Goal: Task Accomplishment & Management: Use online tool/utility

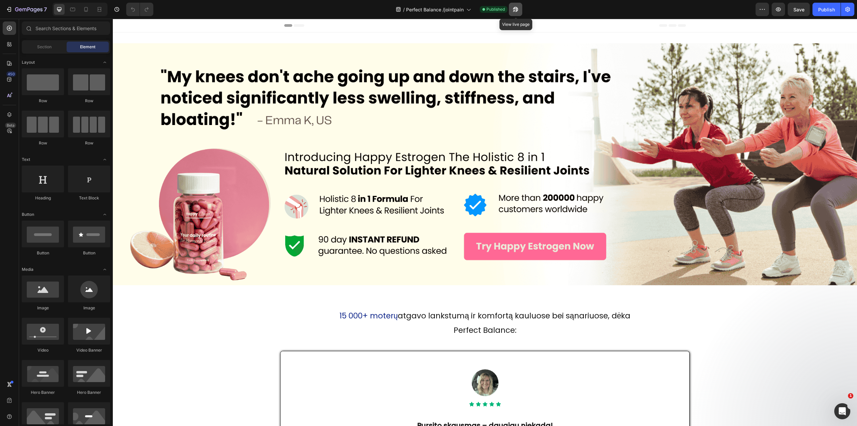
click at [518, 7] on icon "button" at bounding box center [515, 9] width 7 height 7
drag, startPoint x: 153, startPoint y: 23, endPoint x: 452, endPoint y: 194, distance: 344.3
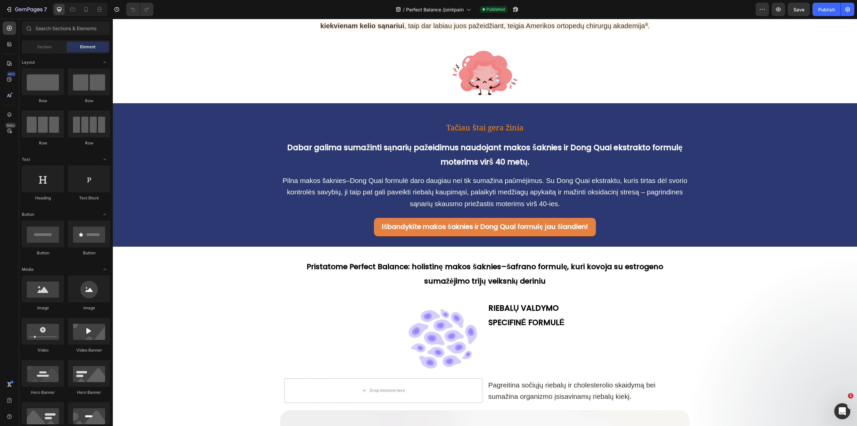
scroll to position [1038, 0]
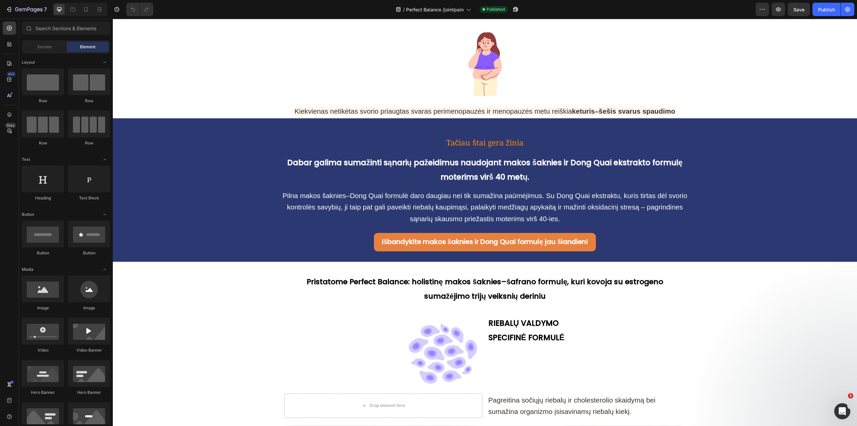
click at [93, 9] on div at bounding box center [80, 9] width 55 height 13
click at [87, 8] on icon at bounding box center [86, 9] width 4 height 5
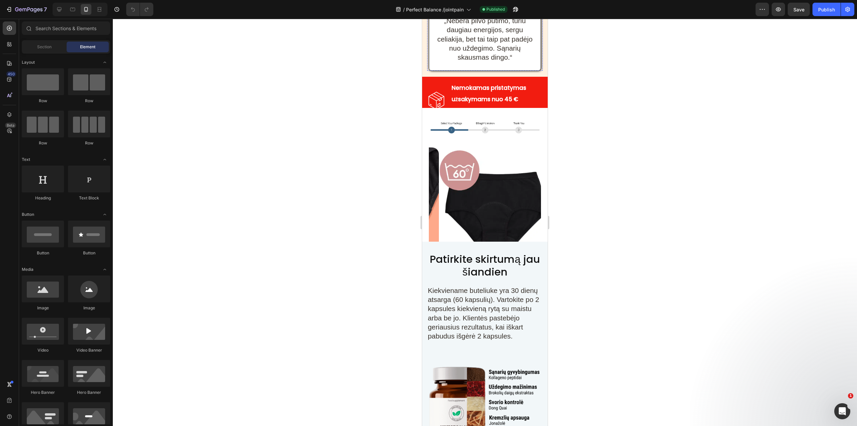
scroll to position [2118, 0]
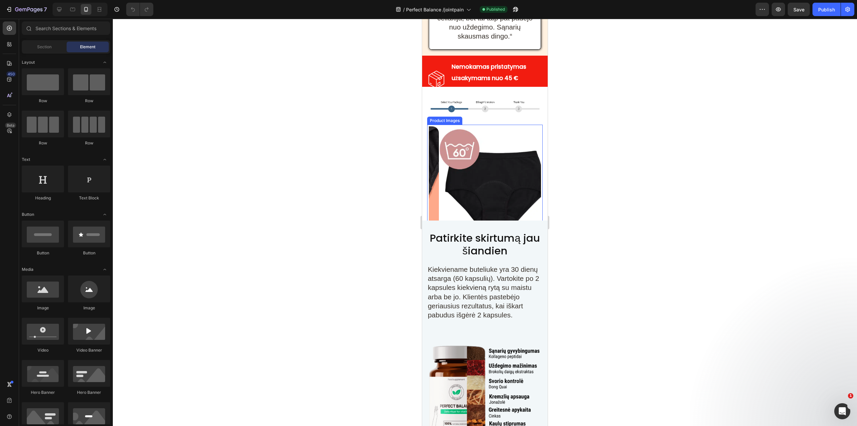
click at [479, 171] on img at bounding box center [495, 182] width 112 height 112
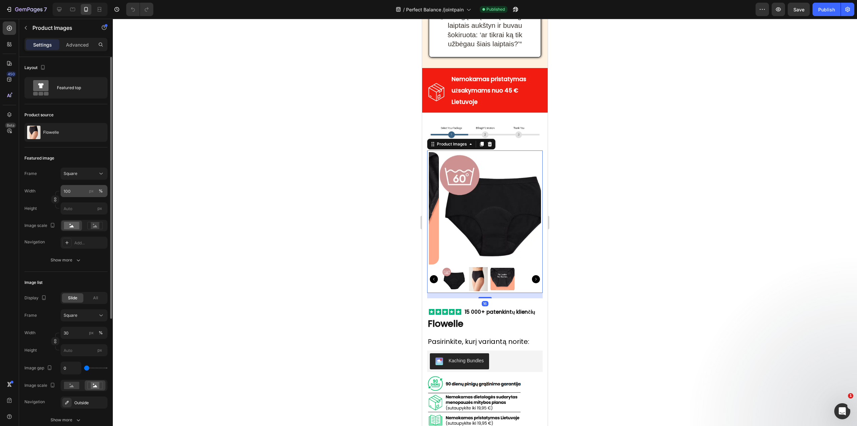
scroll to position [2252, 0]
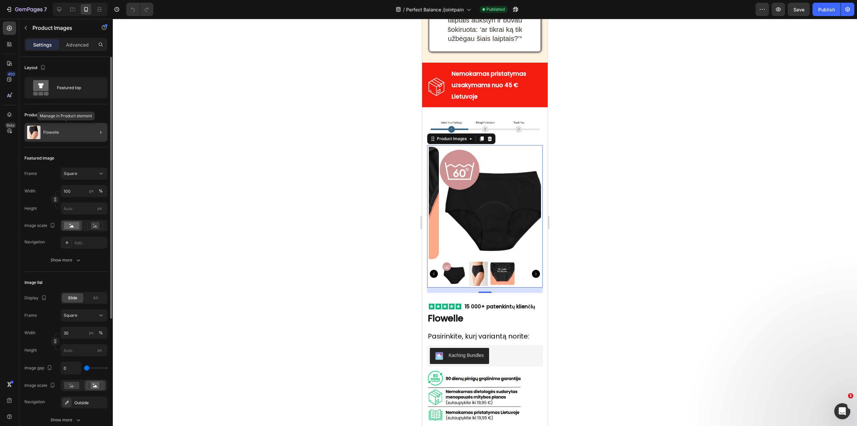
click at [84, 131] on div "Flowelle" at bounding box center [65, 132] width 83 height 19
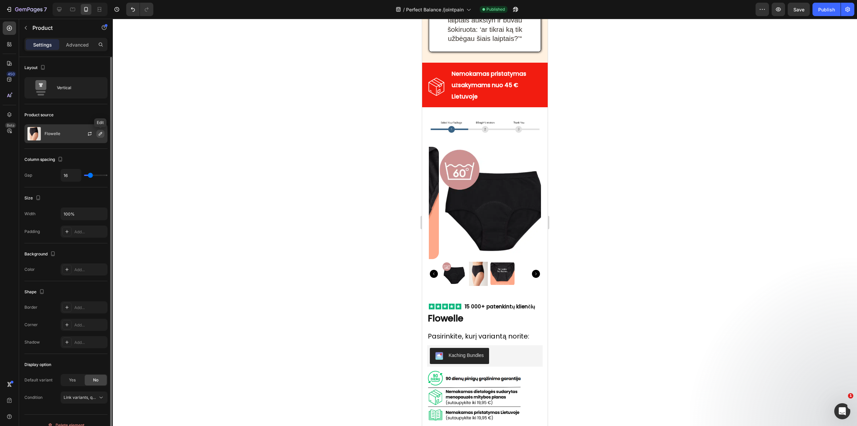
click at [100, 136] on button "button" at bounding box center [100, 134] width 8 height 8
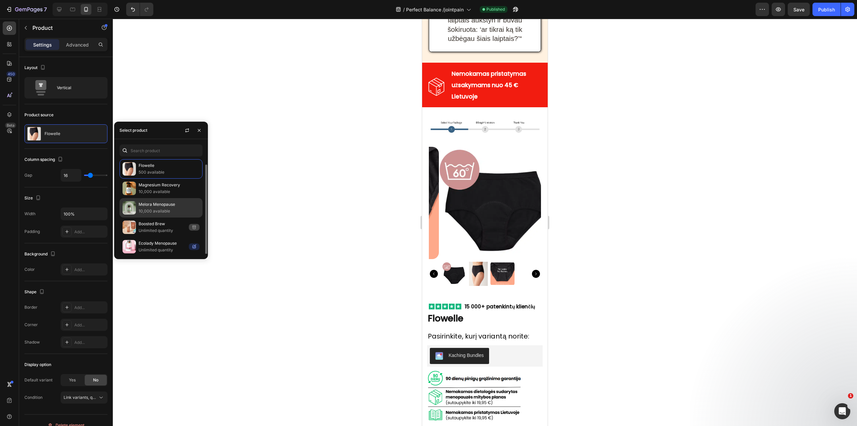
scroll to position [3, 0]
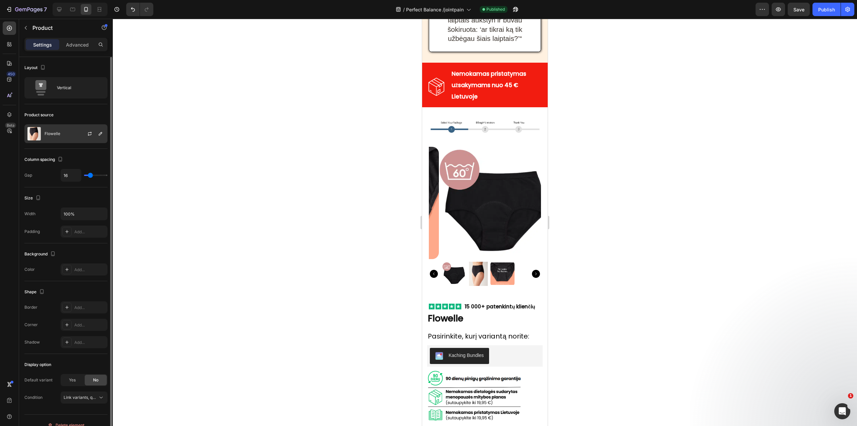
click at [85, 135] on div at bounding box center [92, 134] width 29 height 18
click at [98, 134] on icon "button" at bounding box center [100, 133] width 5 height 5
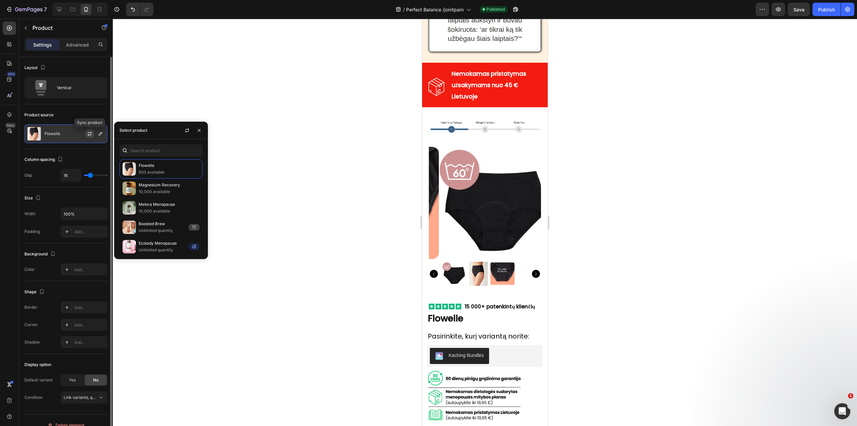
click at [91, 132] on icon "button" at bounding box center [90, 133] width 4 height 2
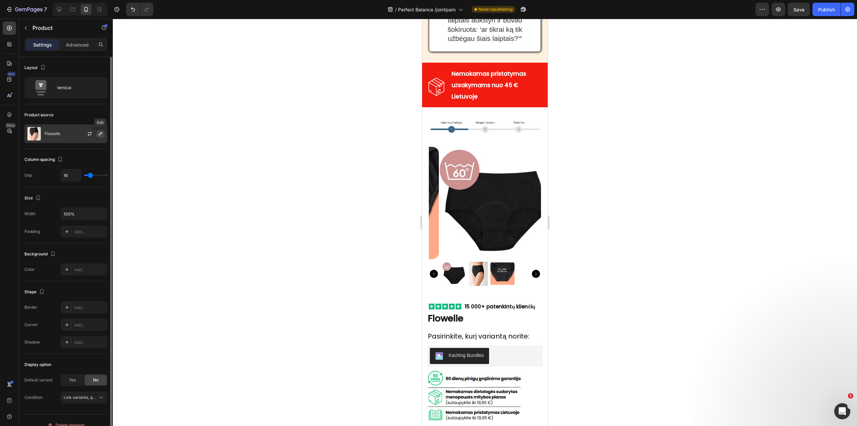
click at [99, 133] on icon "button" at bounding box center [100, 133] width 5 height 5
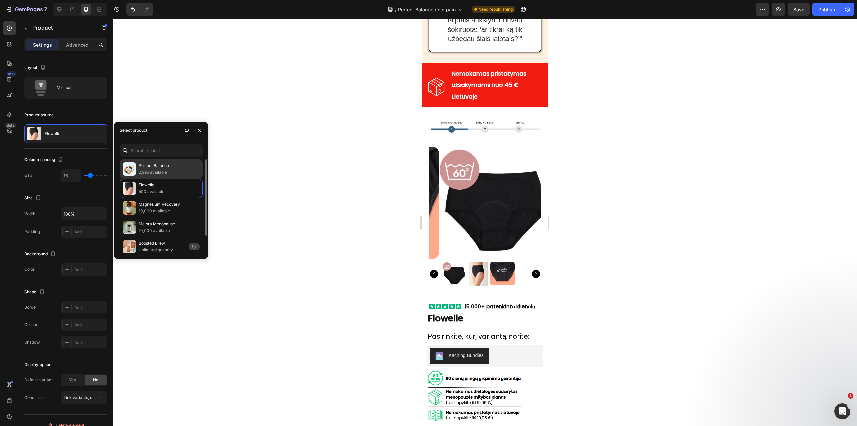
click at [147, 168] on p "Perfect Balance" at bounding box center [169, 165] width 61 height 7
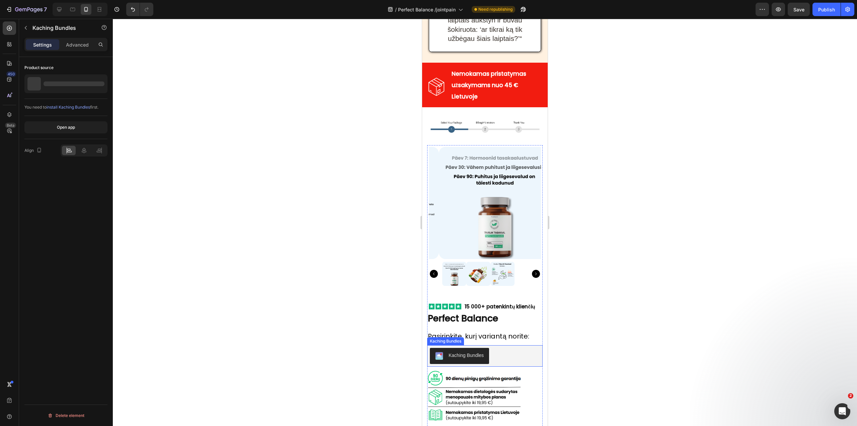
click at [487, 359] on button "Kaching Bundles" at bounding box center [459, 356] width 59 height 16
click at [61, 85] on p "Perfect Balance" at bounding box center [58, 83] width 30 height 5
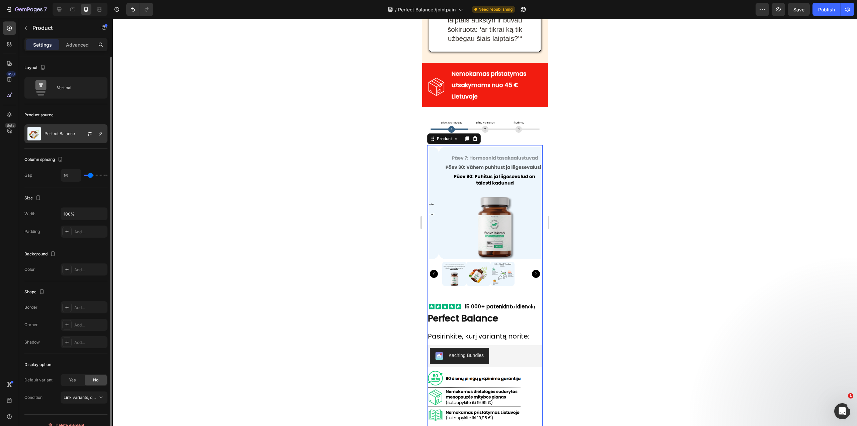
click at [88, 129] on div at bounding box center [92, 134] width 29 height 18
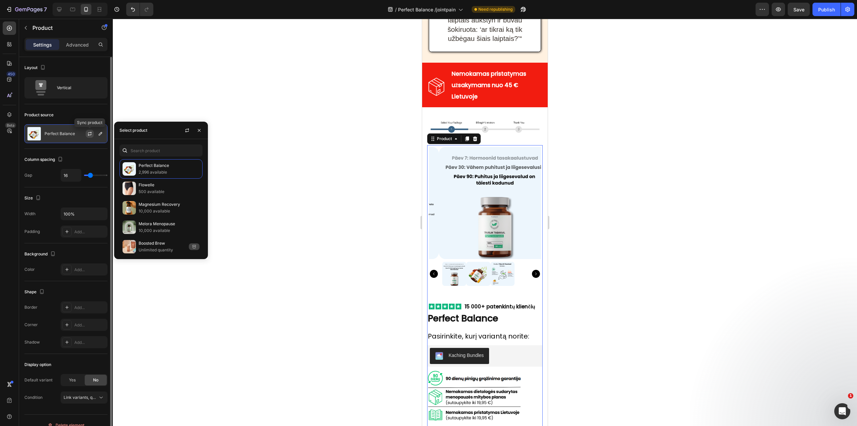
click at [87, 132] on icon "button" at bounding box center [89, 133] width 5 height 5
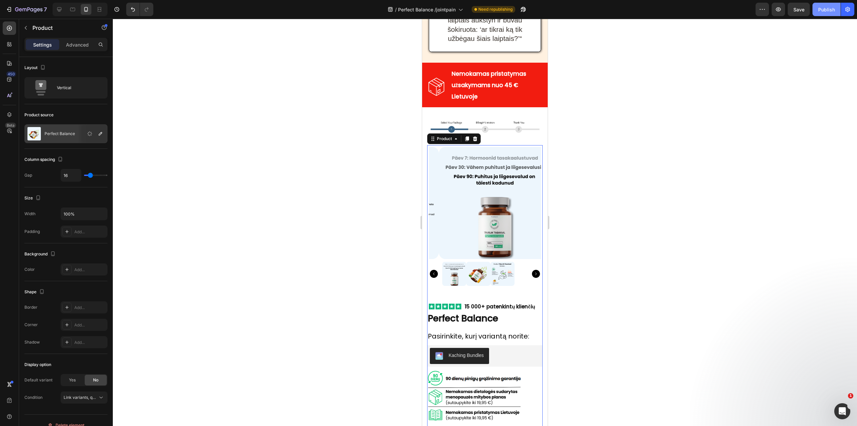
click at [822, 9] on div "Publish" at bounding box center [827, 9] width 17 height 7
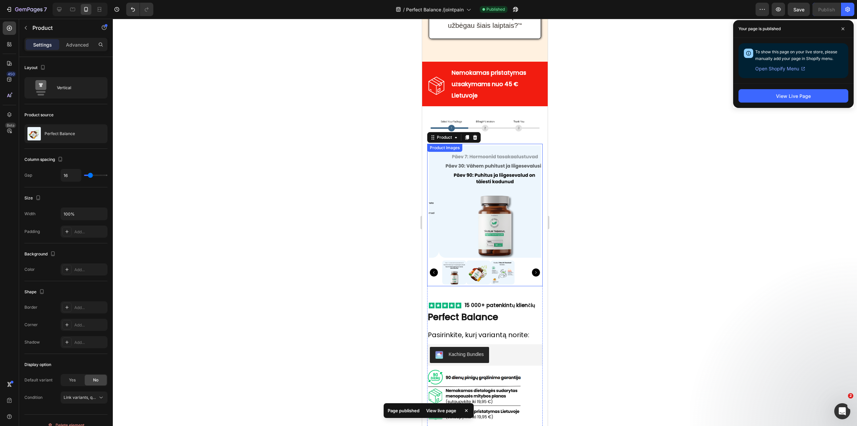
scroll to position [2252, 0]
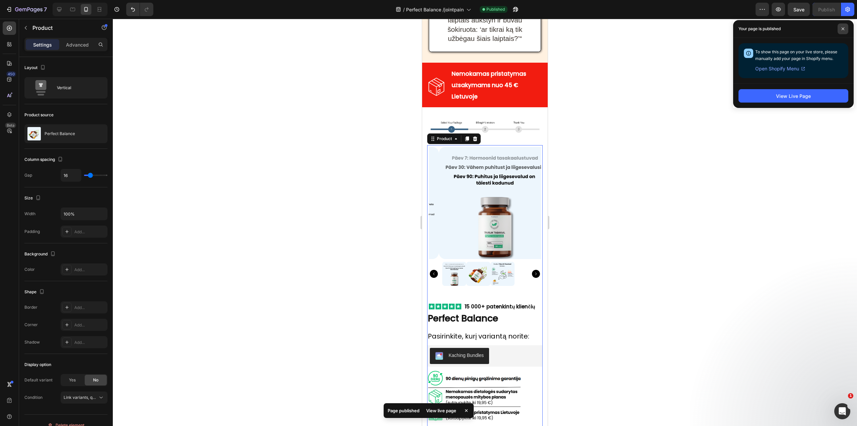
click at [845, 27] on span at bounding box center [843, 28] width 11 height 11
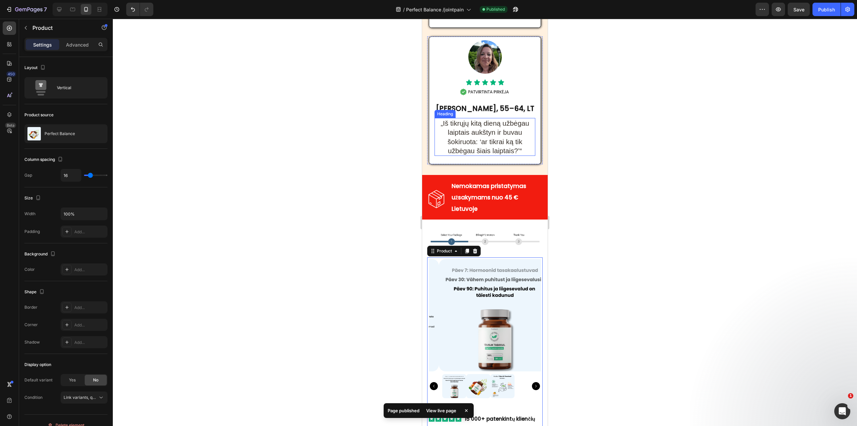
scroll to position [2085, 0]
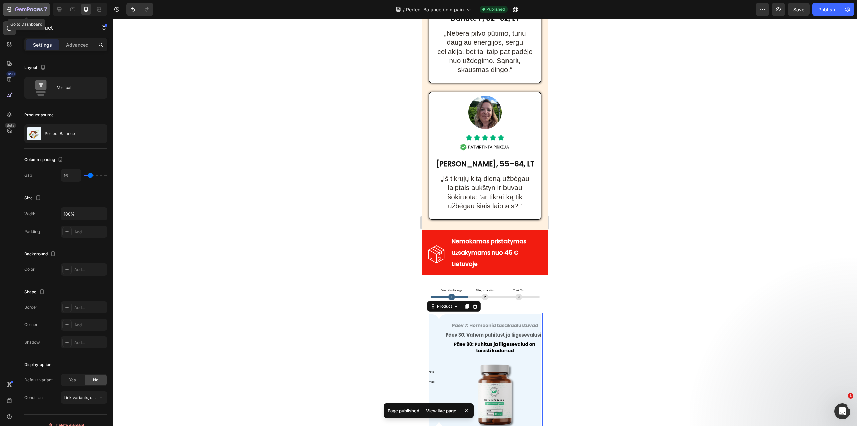
click at [35, 8] on icon "button" at bounding box center [28, 10] width 27 height 6
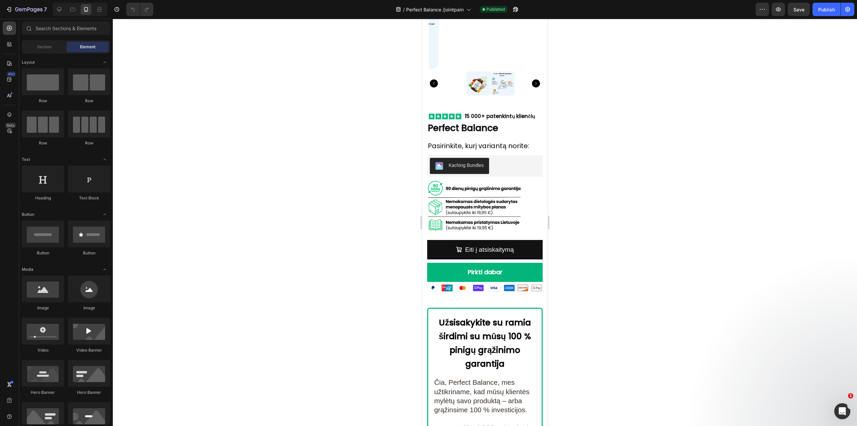
scroll to position [4743, 0]
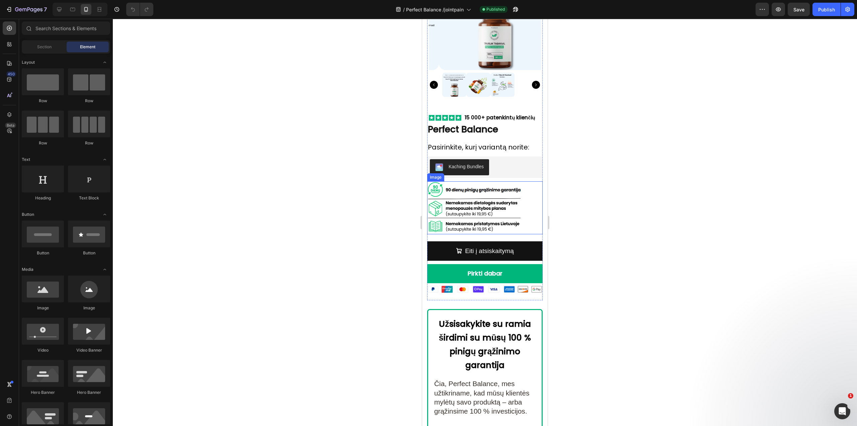
click at [471, 211] on img at bounding box center [474, 207] width 95 height 53
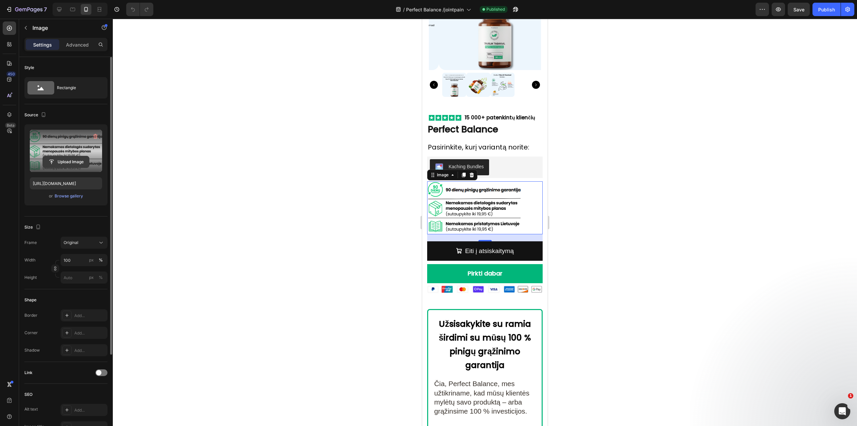
click at [61, 159] on input "file" at bounding box center [66, 161] width 46 height 11
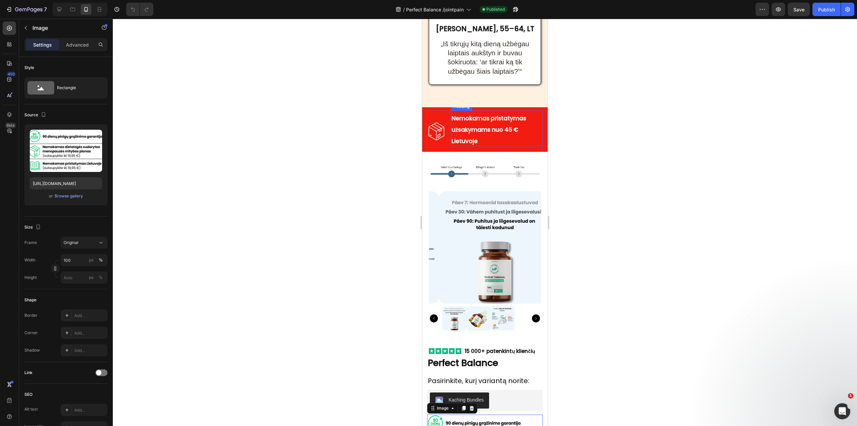
scroll to position [4524, 0]
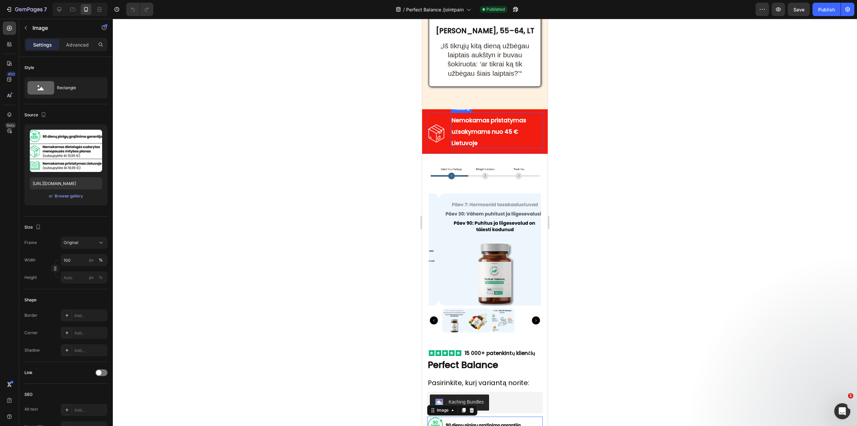
click at [482, 138] on h2 "Nemokamas pristatymas užsakymams nuo 45 € Lietuvoje" at bounding box center [497, 131] width 92 height 36
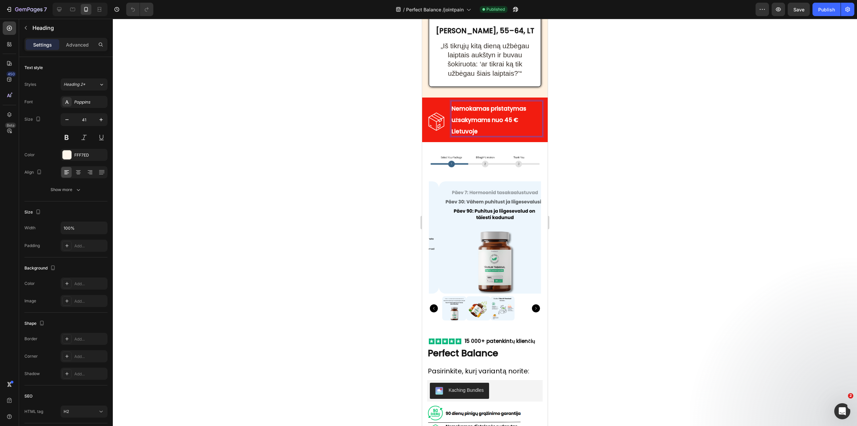
click at [487, 136] on h2 "Nemokamas pristatymas užsakymams nuo 45 € Lietuvoje" at bounding box center [497, 119] width 92 height 36
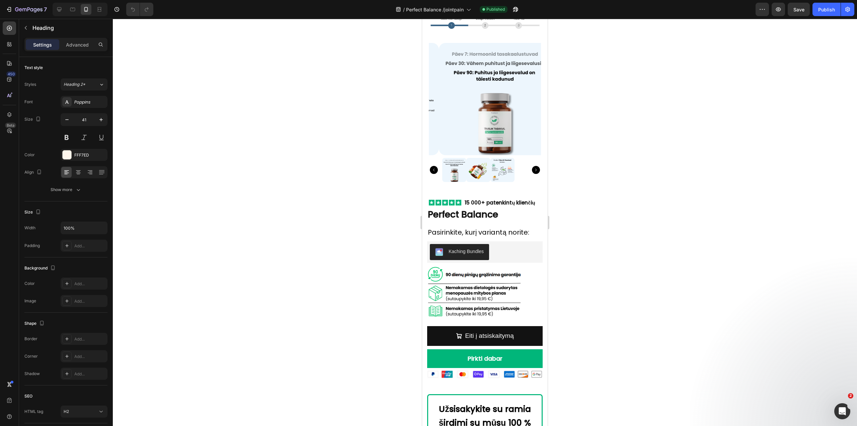
scroll to position [4658, 0]
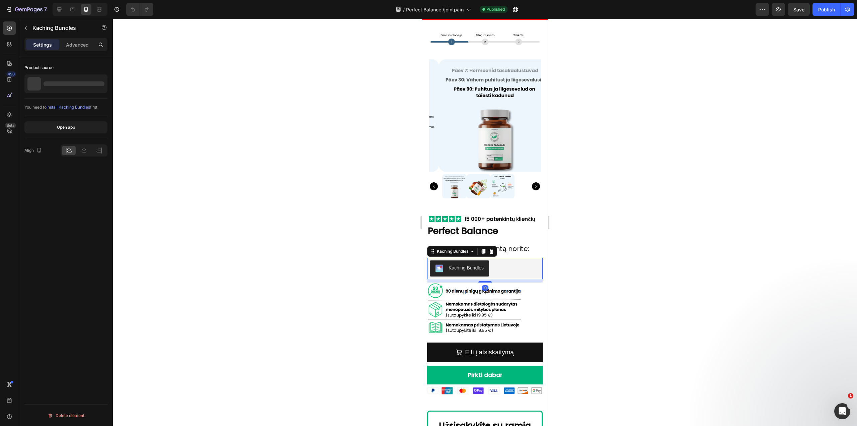
click at [513, 271] on div "Kaching Bundles" at bounding box center [485, 268] width 116 height 21
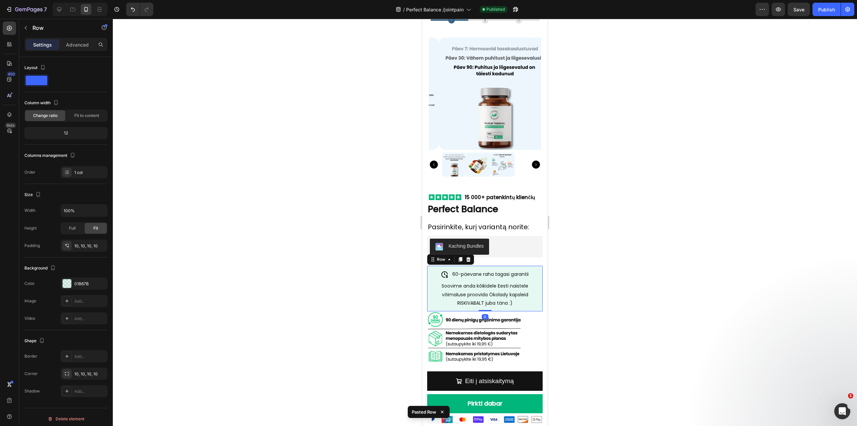
scroll to position [4692, 0]
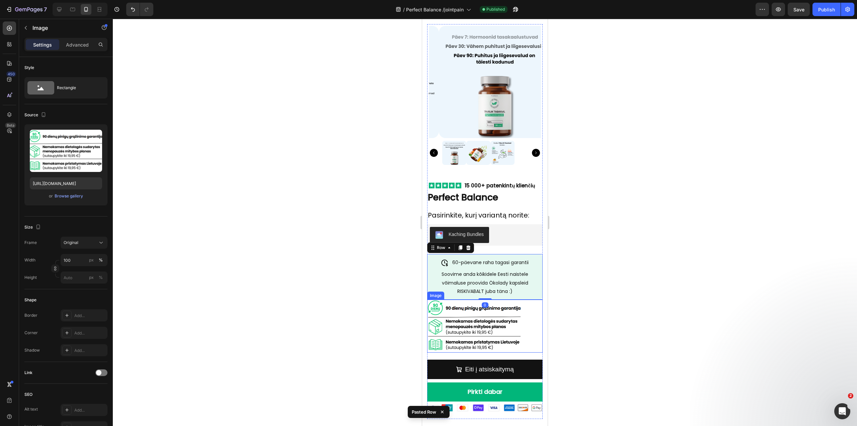
click at [528, 330] on div "Image" at bounding box center [485, 325] width 116 height 53
click at [473, 291] on icon at bounding box center [472, 293] width 4 height 5
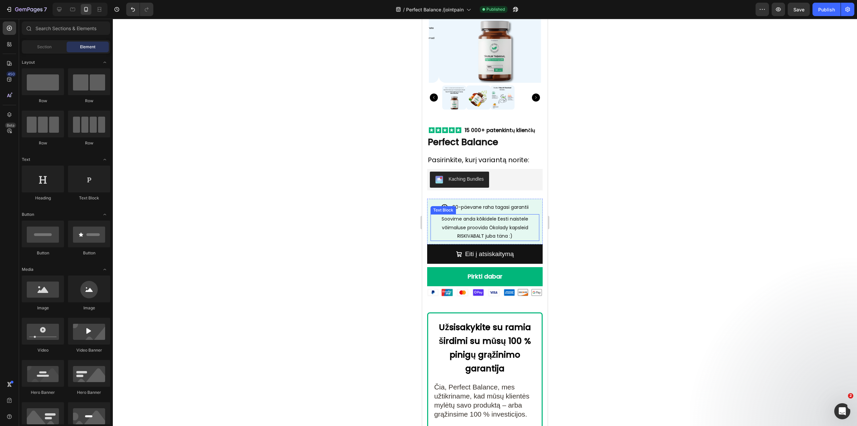
scroll to position [4759, 0]
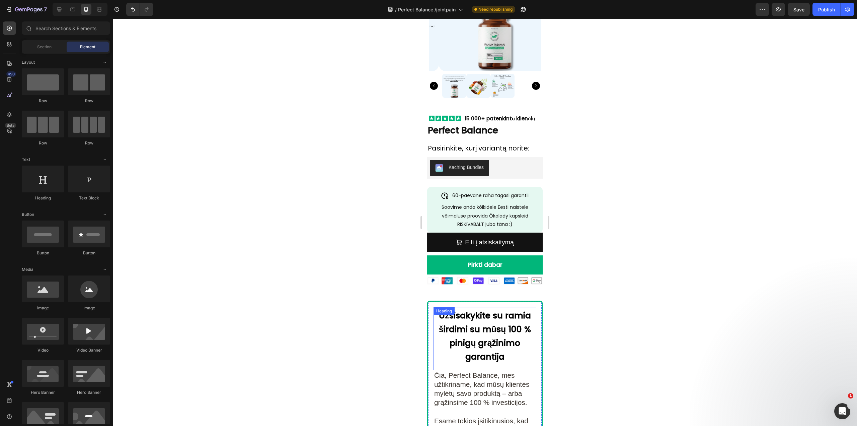
click at [472, 325] on strong "Užsisakykite su ramia širdimi su mūsų 100 % pinigų grąžinimo garantija" at bounding box center [485, 335] width 92 height 53
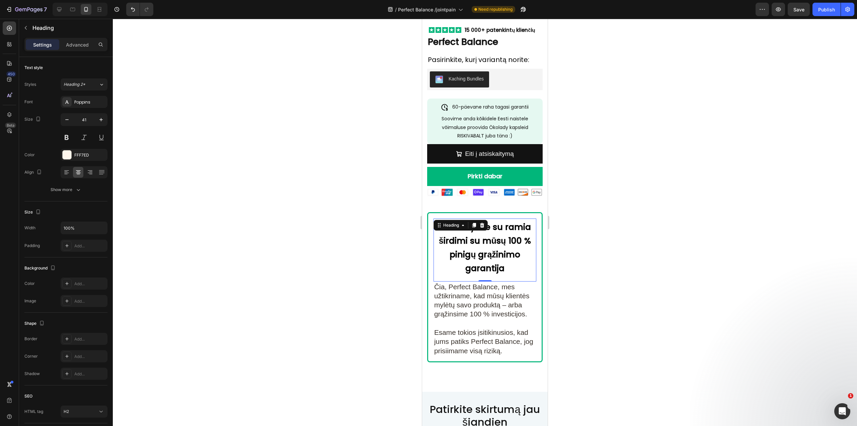
scroll to position [4859, 0]
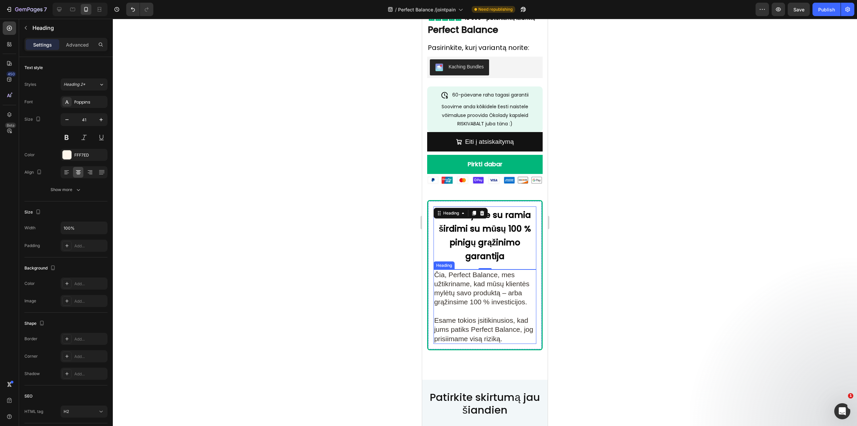
click at [481, 282] on h2 "Čia, Perfect Balance, mes užtikriname, kad mūsų klientės mylėtų savo produktą –…" at bounding box center [485, 306] width 103 height 74
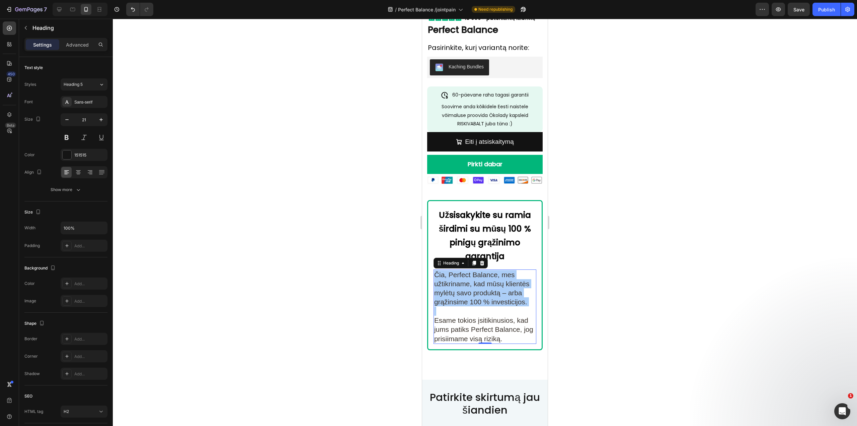
click at [596, 224] on div at bounding box center [485, 222] width 745 height 407
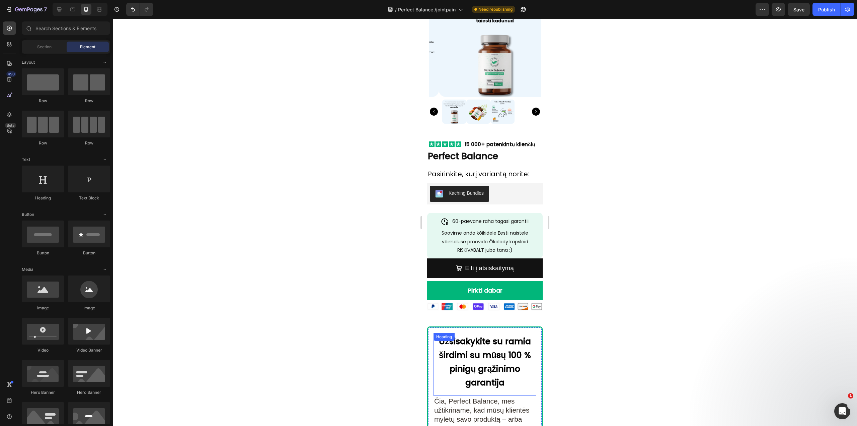
scroll to position [4725, 0]
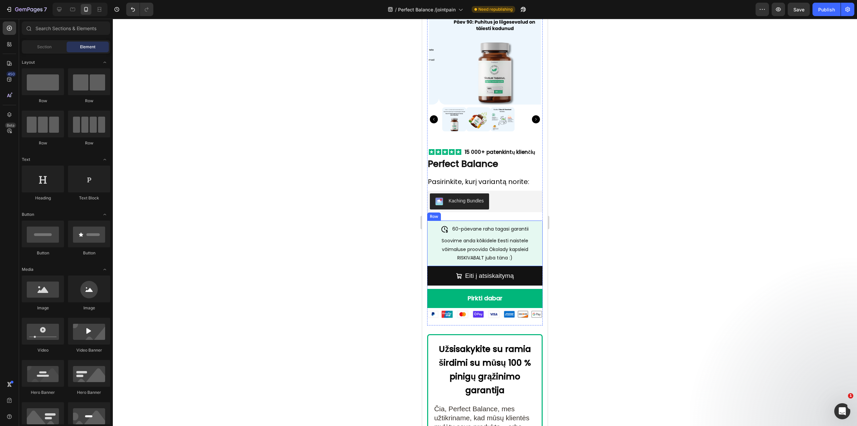
click at [430, 253] on div "60-päevane raha tagasi garantii Item List Soovime anda kõikidele Eesti naistele…" at bounding box center [485, 243] width 116 height 46
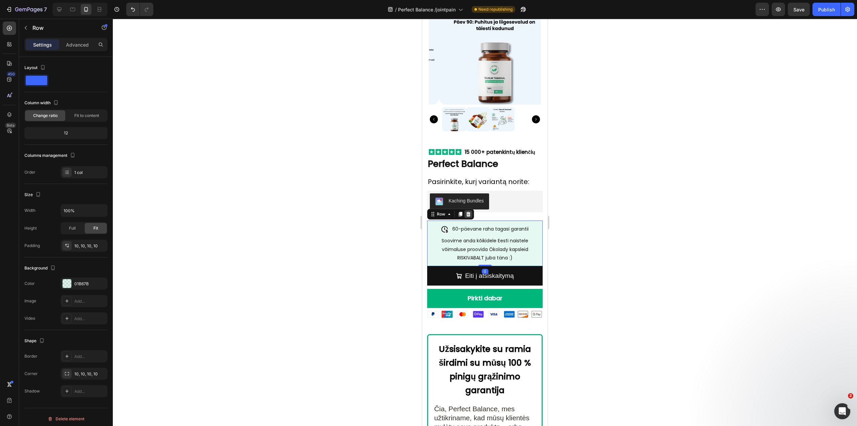
click at [471, 210] on div at bounding box center [469, 214] width 8 height 8
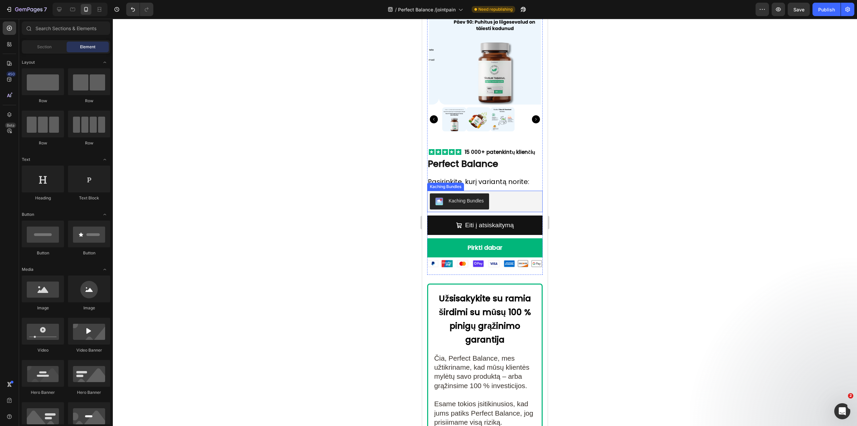
click at [505, 200] on div "Kaching Bundles" at bounding box center [485, 201] width 110 height 16
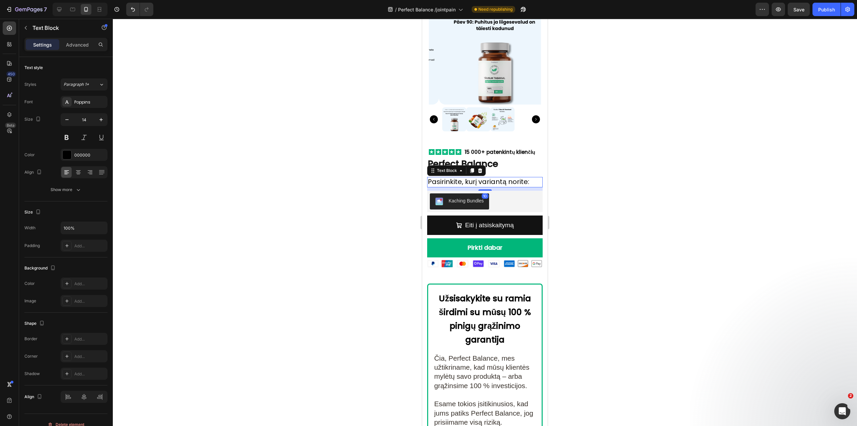
click at [518, 177] on span "Pasirinkite, kurį variantą norite:" at bounding box center [478, 181] width 101 height 9
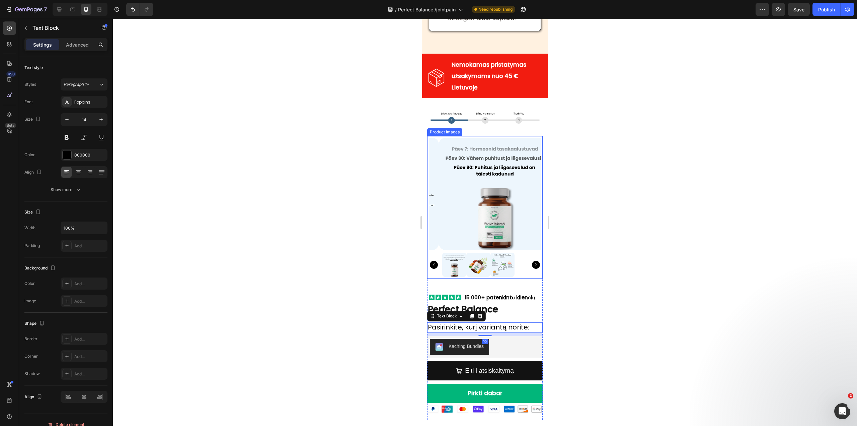
scroll to position [4574, 0]
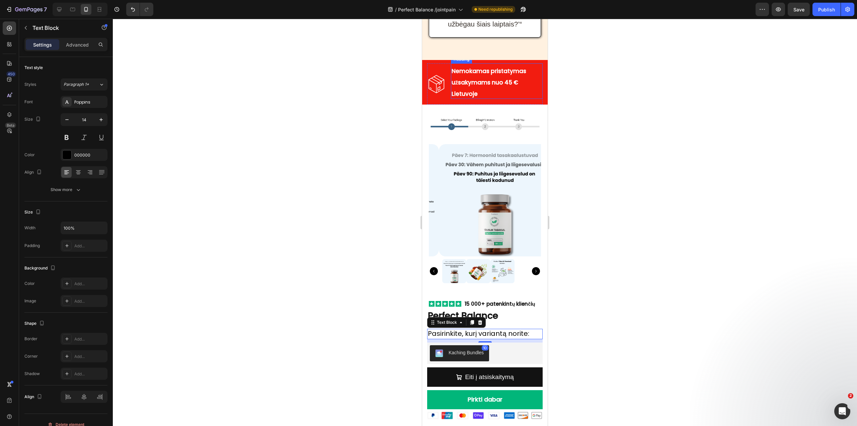
click at [490, 93] on h2 "Nemokamas pristatymas užsakymams nuo 45 € Lietuvoje" at bounding box center [497, 81] width 92 height 36
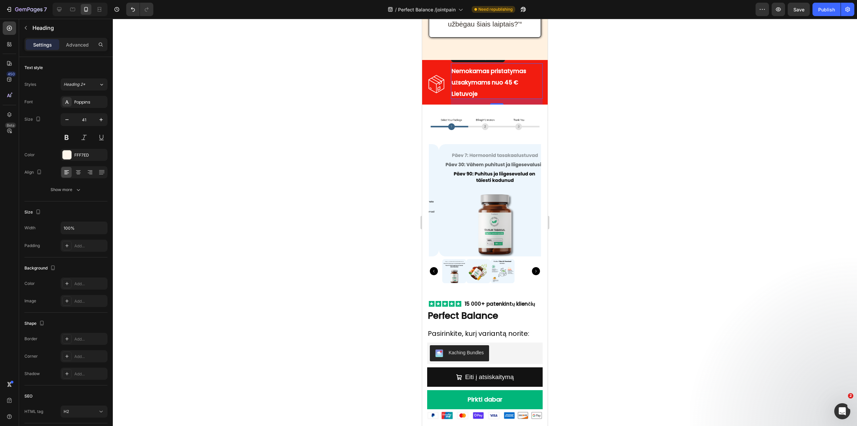
click at [491, 91] on h2 "Nemokamas pristatymas užsakymams nuo 45 € Lietuvoje" at bounding box center [497, 81] width 92 height 36
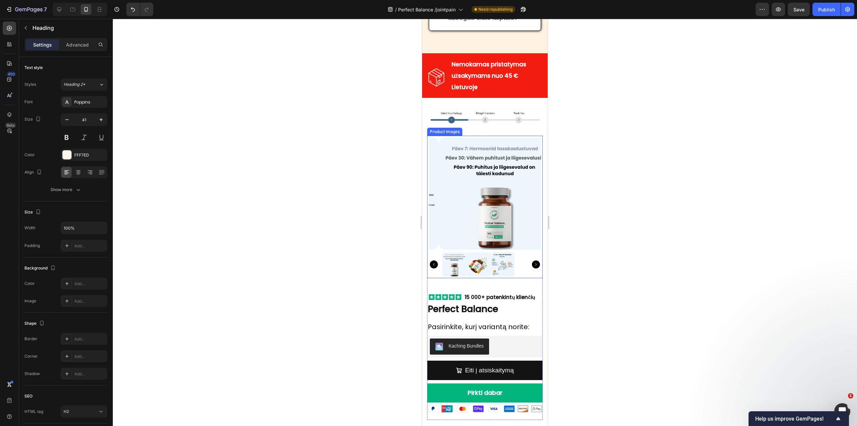
scroll to position [4540, 0]
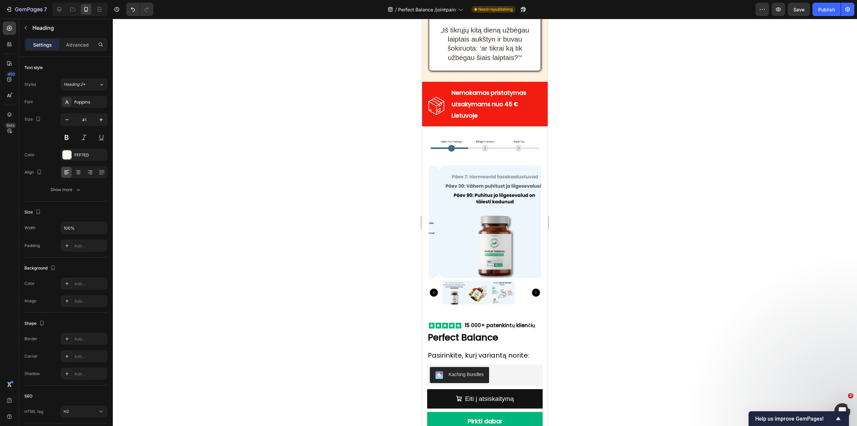
click at [483, 120] on p "Nemokamas pristatymas užsakymams nuo 45 € Lietuvoje" at bounding box center [497, 103] width 90 height 34
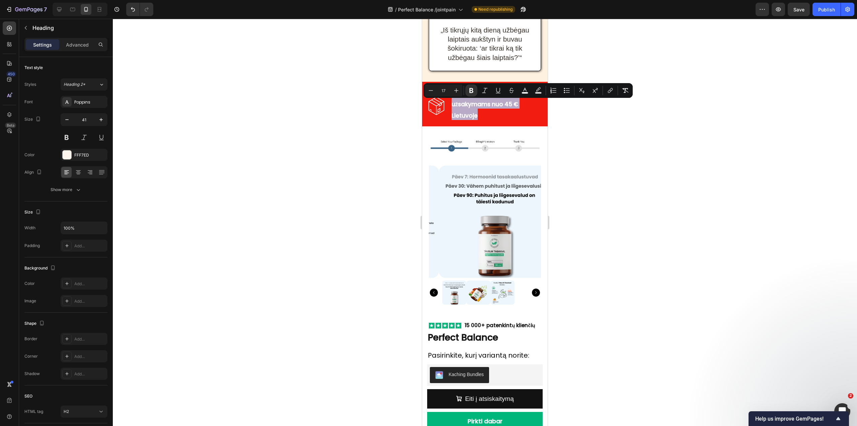
drag, startPoint x: 483, startPoint y: 123, endPoint x: 455, endPoint y: 101, distance: 35.3
click at [455, 101] on p "Nemokamas pristatymas užsakymams nuo 45 € Lietuvoje" at bounding box center [497, 103] width 90 height 34
click at [482, 112] on strong "Nemokamas pristatymas užsakymams nuo 45 € Lietuvoje" at bounding box center [489, 104] width 75 height 31
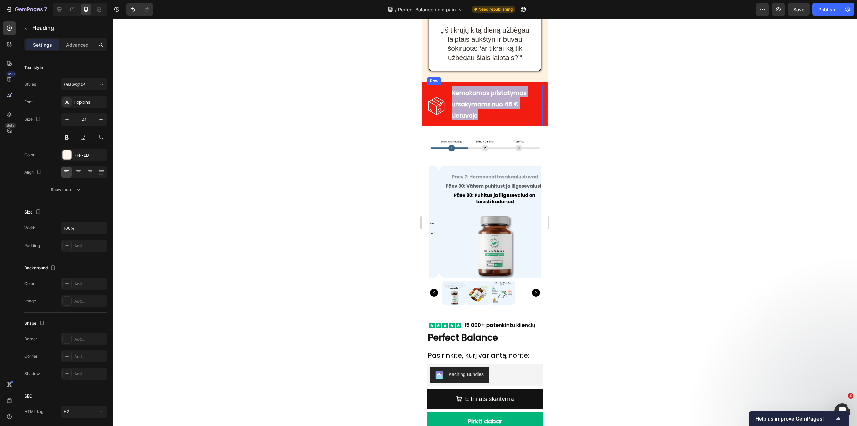
drag, startPoint x: 485, startPoint y: 126, endPoint x: 444, endPoint y: 99, distance: 48.6
click at [444, 99] on div "Image Nemokamas pristatymas užsakymams nuo 45 € Lietuvoje Heading Row" at bounding box center [485, 105] width 116 height 41
click at [438, 114] on img at bounding box center [436, 105] width 18 height 18
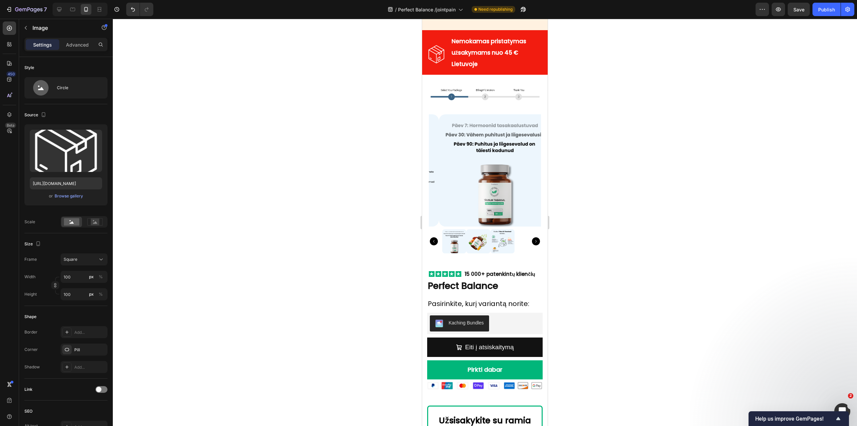
scroll to position [4566, 0]
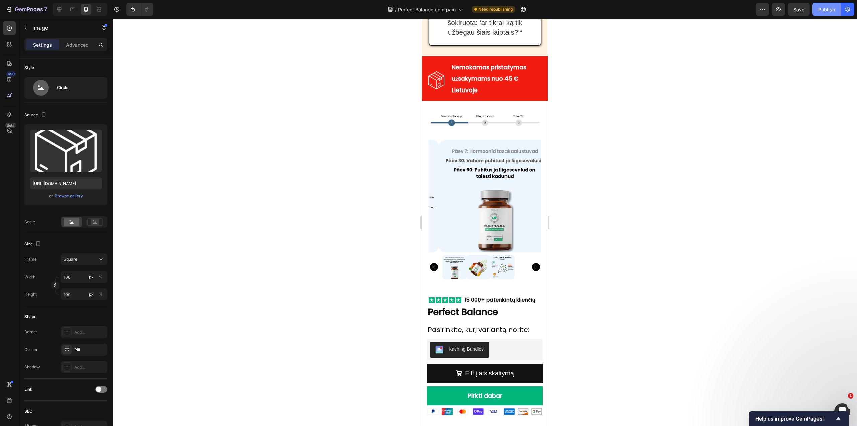
click at [825, 5] on button "Publish" at bounding box center [827, 9] width 28 height 13
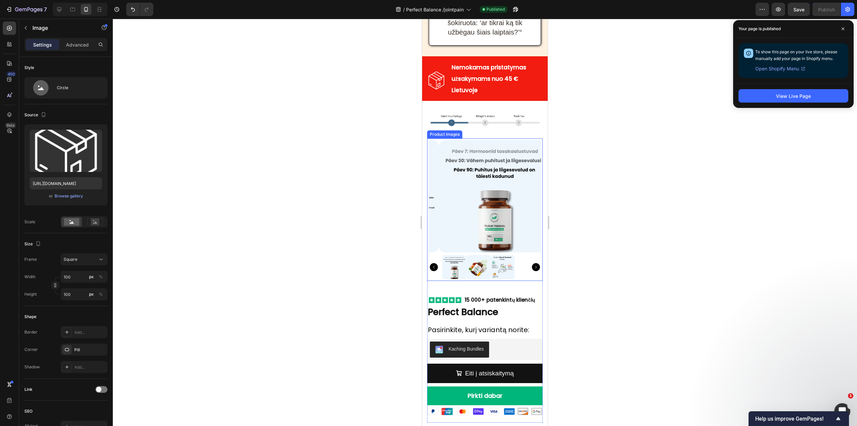
click at [496, 279] on img at bounding box center [503, 267] width 24 height 24
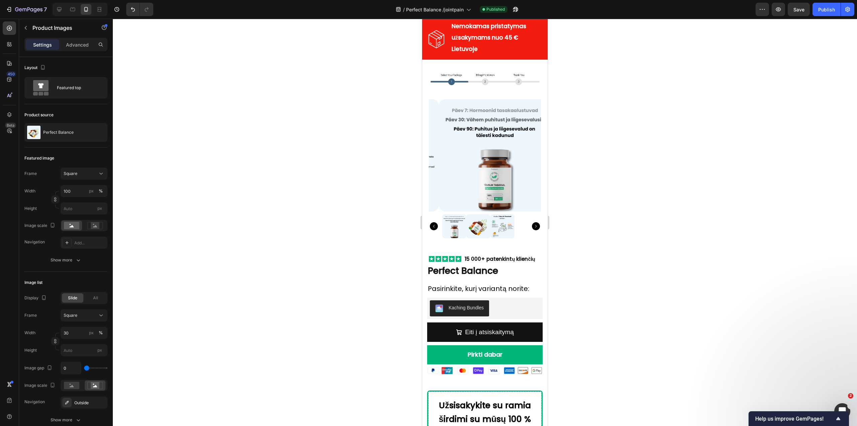
scroll to position [4599, 0]
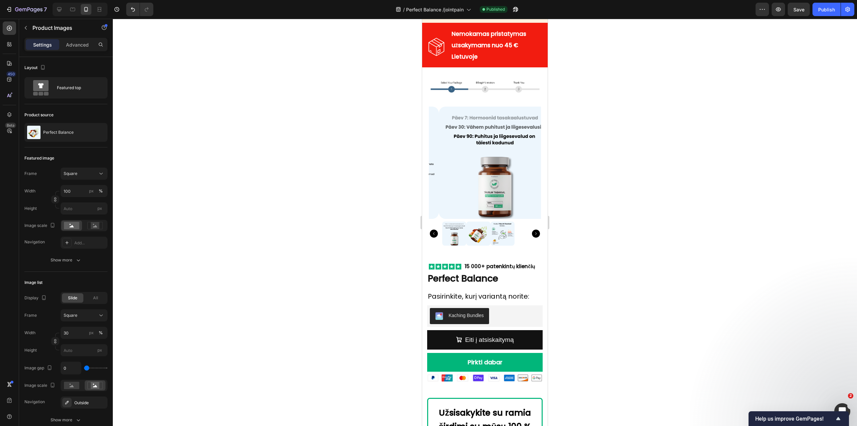
click at [482, 232] on img at bounding box center [479, 233] width 24 height 24
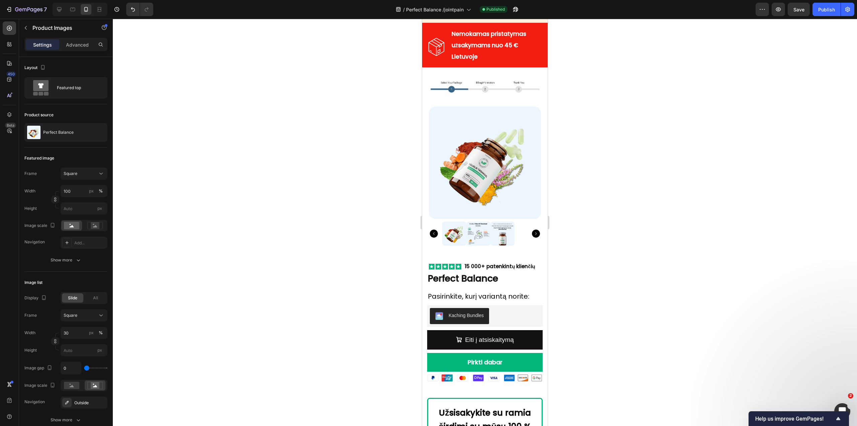
click at [453, 241] on img at bounding box center [454, 233] width 24 height 24
click at [438, 241] on div at bounding box center [485, 233] width 112 height 24
click at [432, 237] on icon "Carousel Back Arrow" at bounding box center [434, 233] width 8 height 8
click at [459, 242] on img at bounding box center [454, 233] width 24 height 24
